Goal: Find specific page/section: Find specific page/section

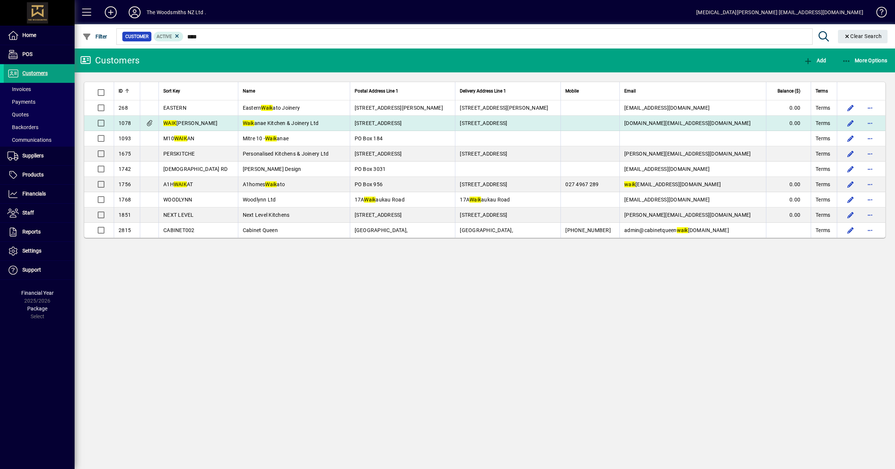
type input "****"
click at [270, 122] on span "Waik anae Kitchen & Joinery Ltd" at bounding box center [281, 123] width 76 height 6
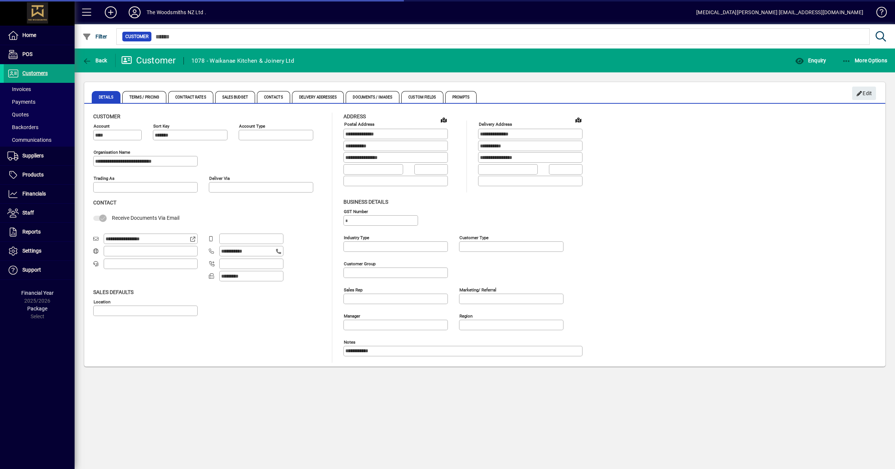
type input "**********"
